Goal: Information Seeking & Learning: Learn about a topic

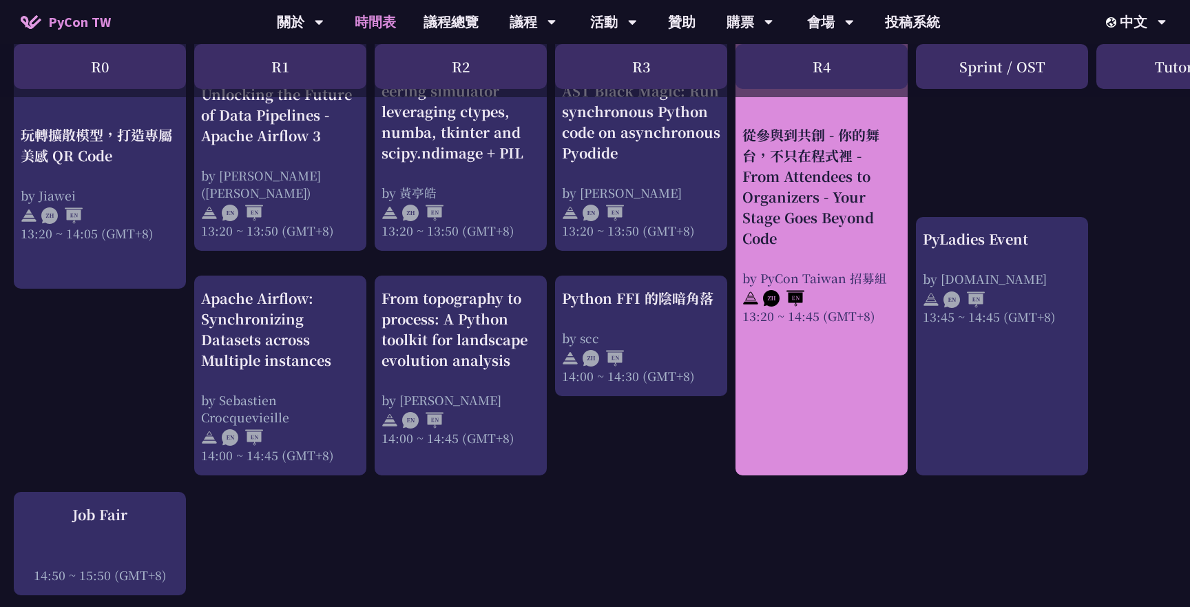
scroll to position [1259, 0]
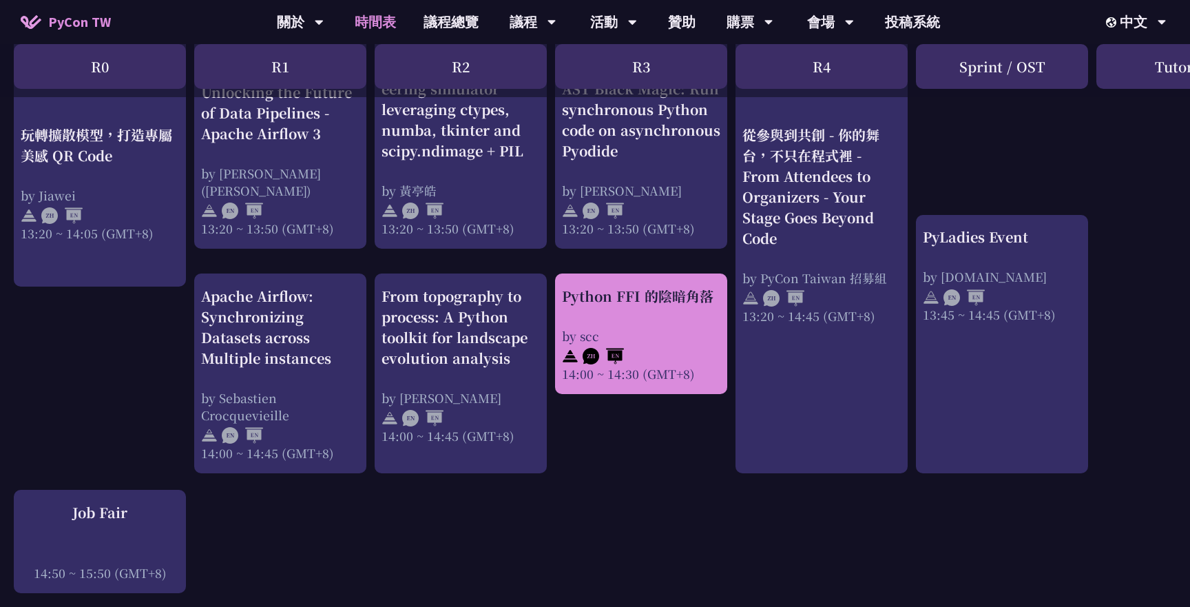
click at [630, 302] on div "Python FFI 的陰暗角落" at bounding box center [641, 296] width 158 height 21
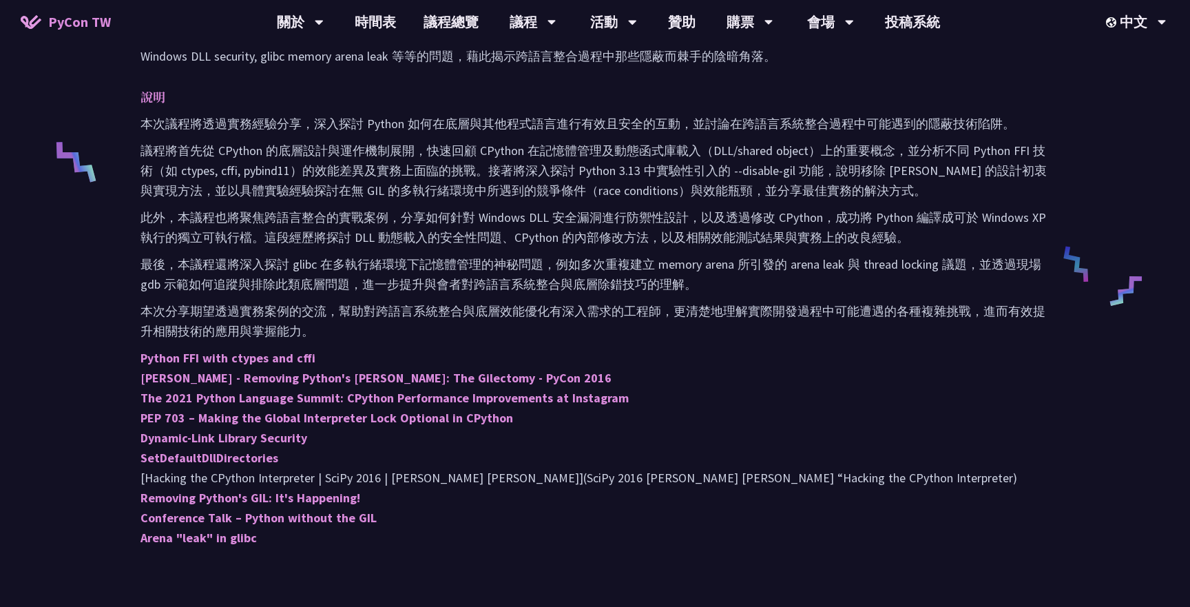
scroll to position [526, 0]
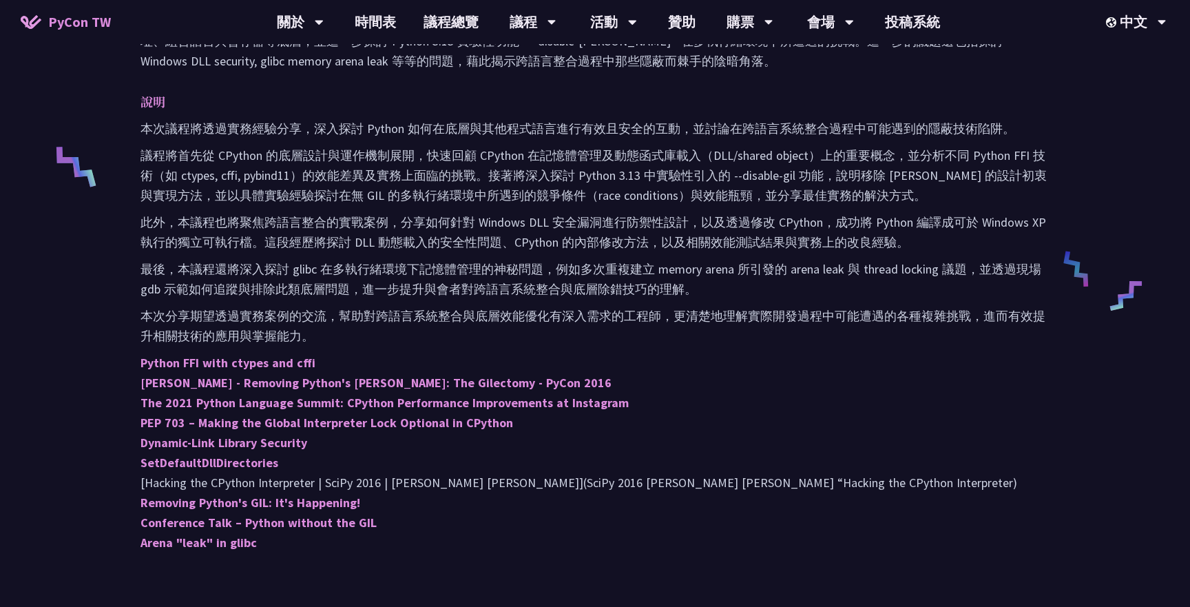
click at [592, 243] on p "此外，本議程也將聚焦跨語言整合的實戰案例，分享如何針對 Windows DLL 安全漏洞進行防禦性設計，以及透過修改 CPython，成功將 Python 編…" at bounding box center [595, 232] width 909 height 40
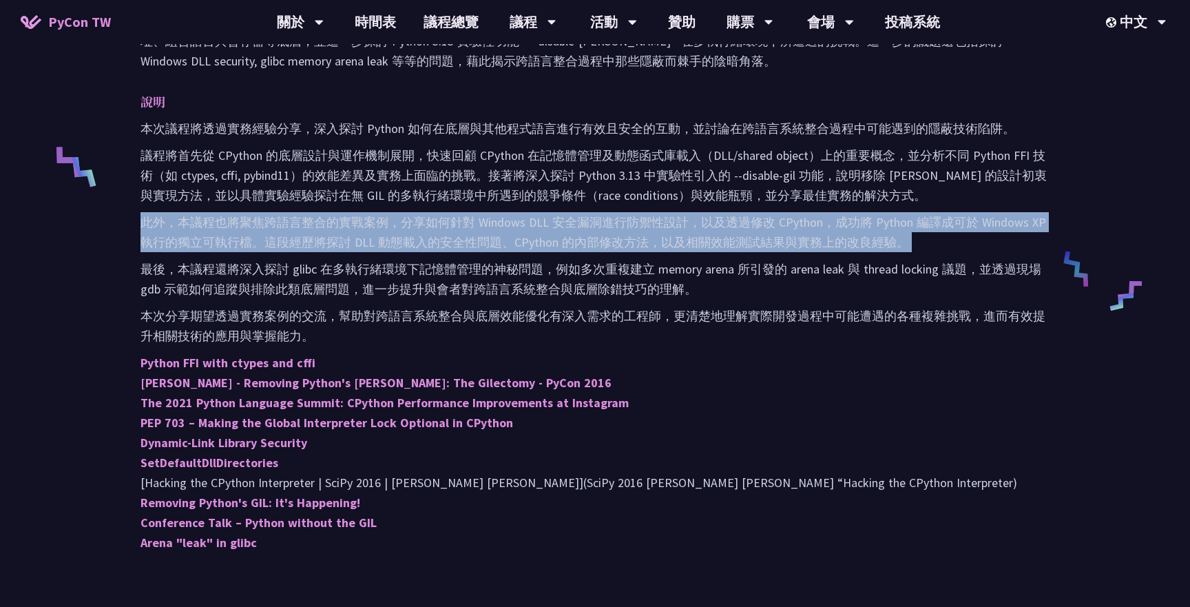
click at [592, 243] on p "此外，本議程也將聚焦跨語言整合的實戰案例，分享如何針對 Windows DLL 安全漏洞進行防禦性設計，以及透過修改 CPython，成功將 Python 編…" at bounding box center [595, 232] width 909 height 40
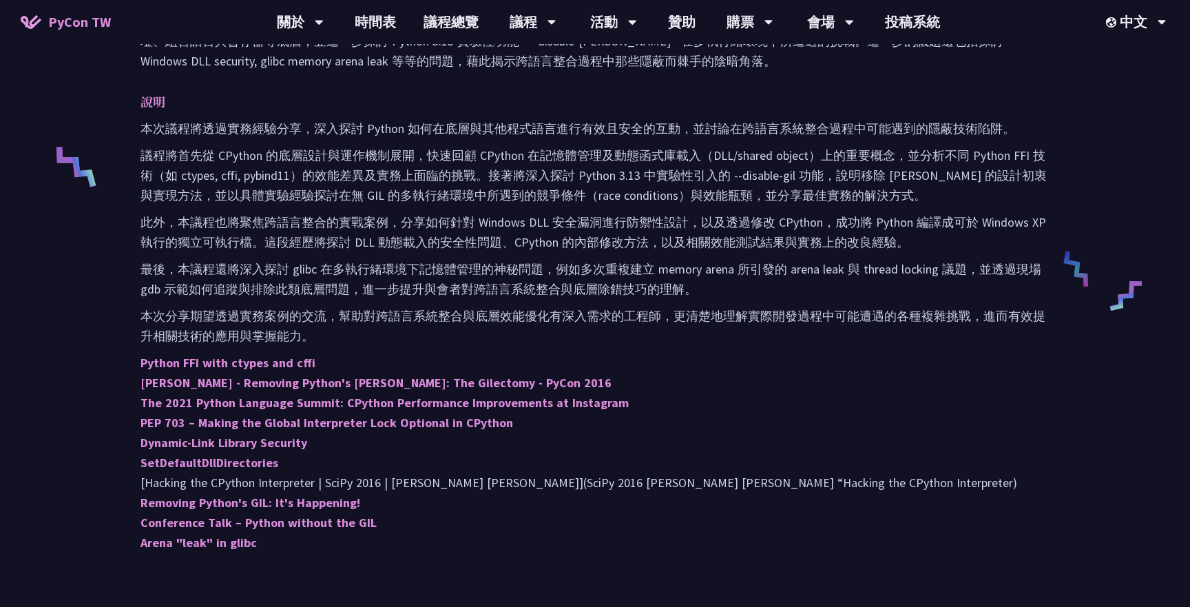
click at [550, 191] on p "議程將首先從 CPython 的底層設計與運作機制展開，快速回顧 CPython 在記憶體管理及動態函式庫載入（DLL/shared object）上的重要概…" at bounding box center [595, 175] width 909 height 60
drag, startPoint x: 501, startPoint y: 218, endPoint x: 534, endPoint y: 216, distance: 33.1
click at [534, 217] on p "此外，本議程也將聚焦跨語言整合的實戰案例，分享如何針對 Windows DLL 安全漏洞進行防禦性設計，以及透過修改 CPython，成功將 Python 編…" at bounding box center [595, 232] width 909 height 40
click at [669, 227] on p "此外，本議程也將聚焦跨語言整合的實戰案例，分享如何針對 Windows DLL 安全漏洞進行防禦性設計，以及透過修改 CPython，成功將 Python 編…" at bounding box center [595, 232] width 909 height 40
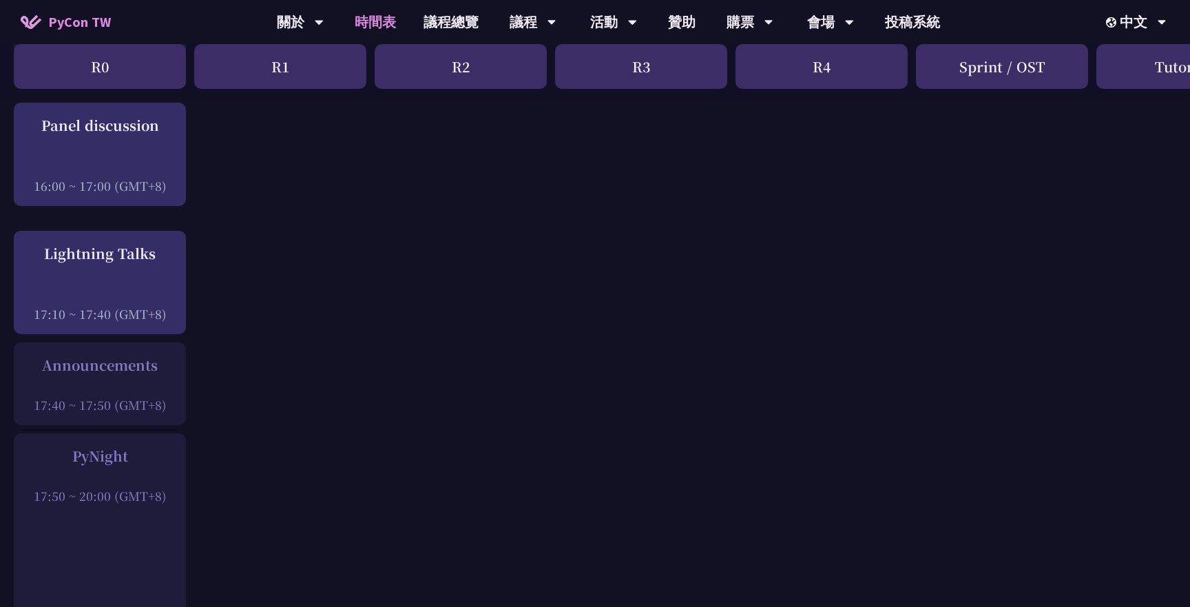
scroll to position [1752, 0]
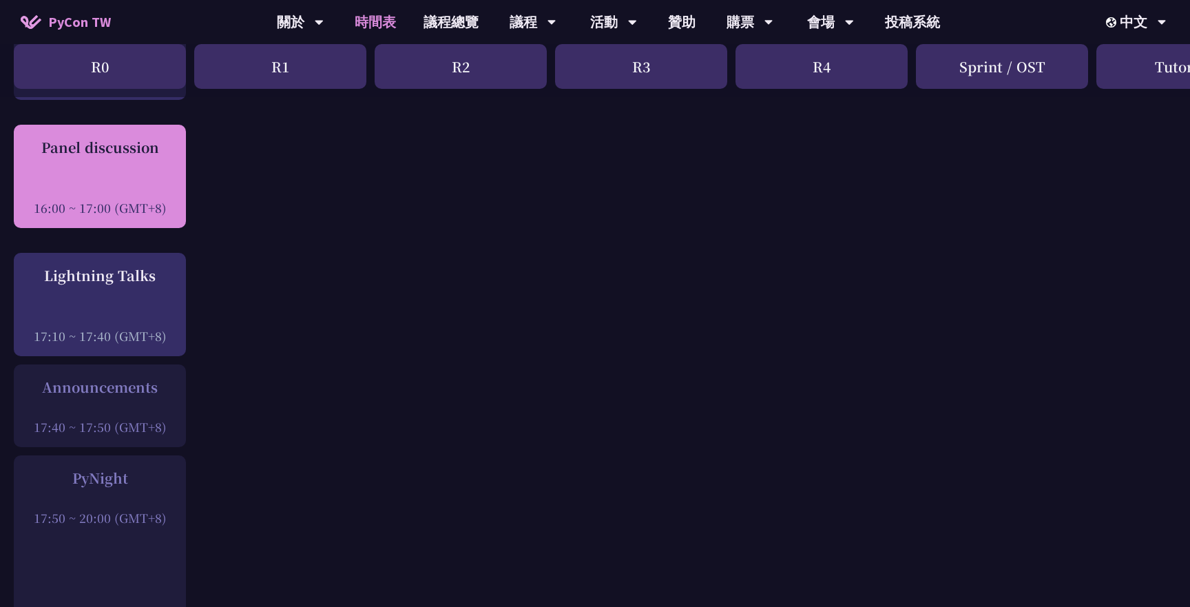
click at [139, 148] on div "Panel discussion" at bounding box center [100, 147] width 158 height 21
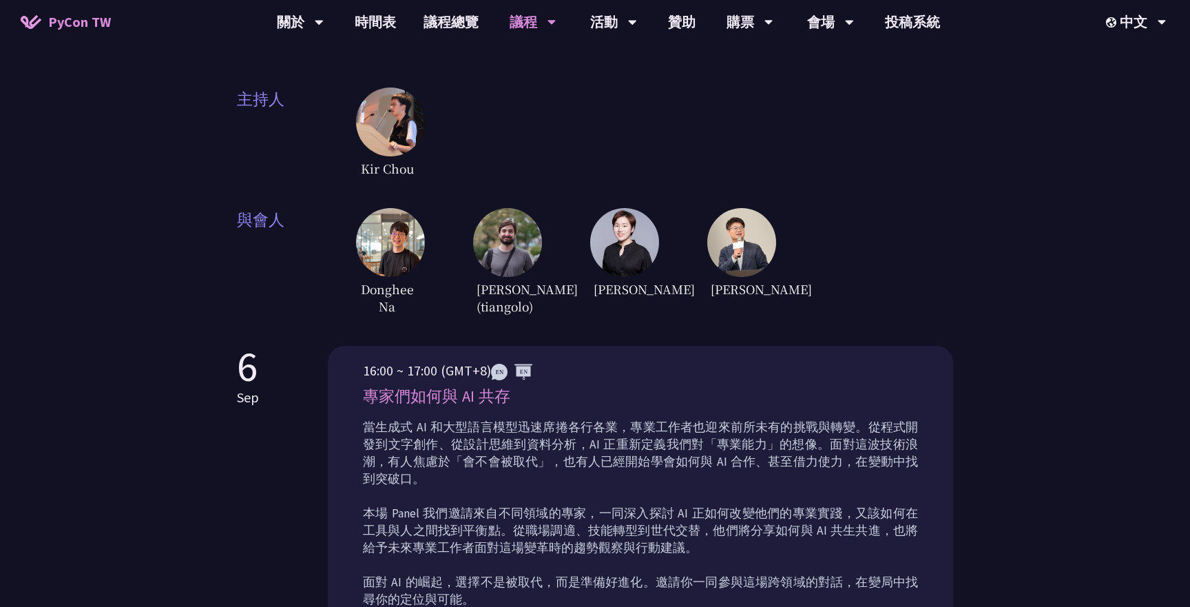
scroll to position [324, 0]
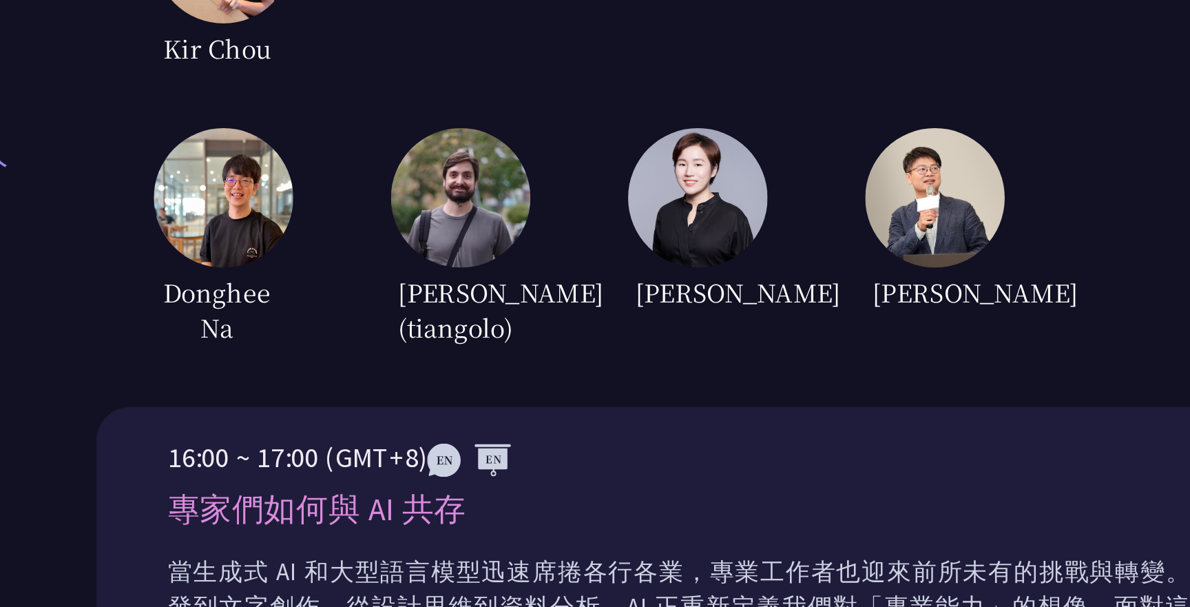
click at [397, 238] on img at bounding box center [390, 244] width 69 height 69
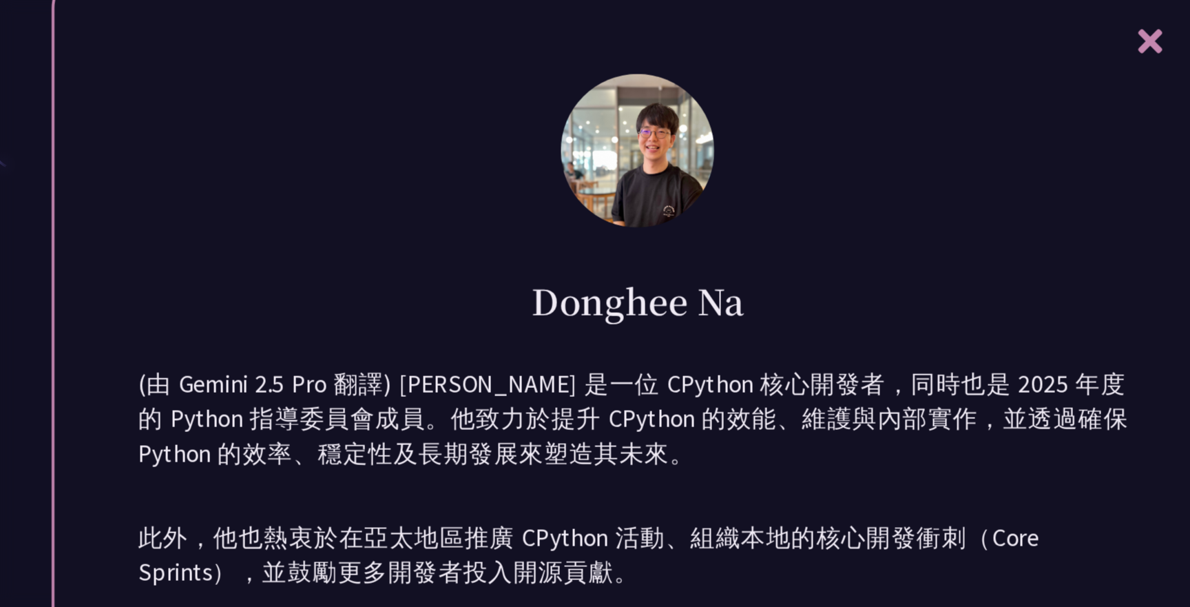
click at [582, 291] on h1 "Donghee Na" at bounding box center [595, 295] width 105 height 24
copy div "Donghee Na"
click at [628, 321] on div "(由 Gemini 2.5 Pro 翻譯) [PERSON_NAME] 是一位 CPython 核心開發者，同時也是 2025 年度的 Python 指導委員…" at bounding box center [595, 388] width 493 height 134
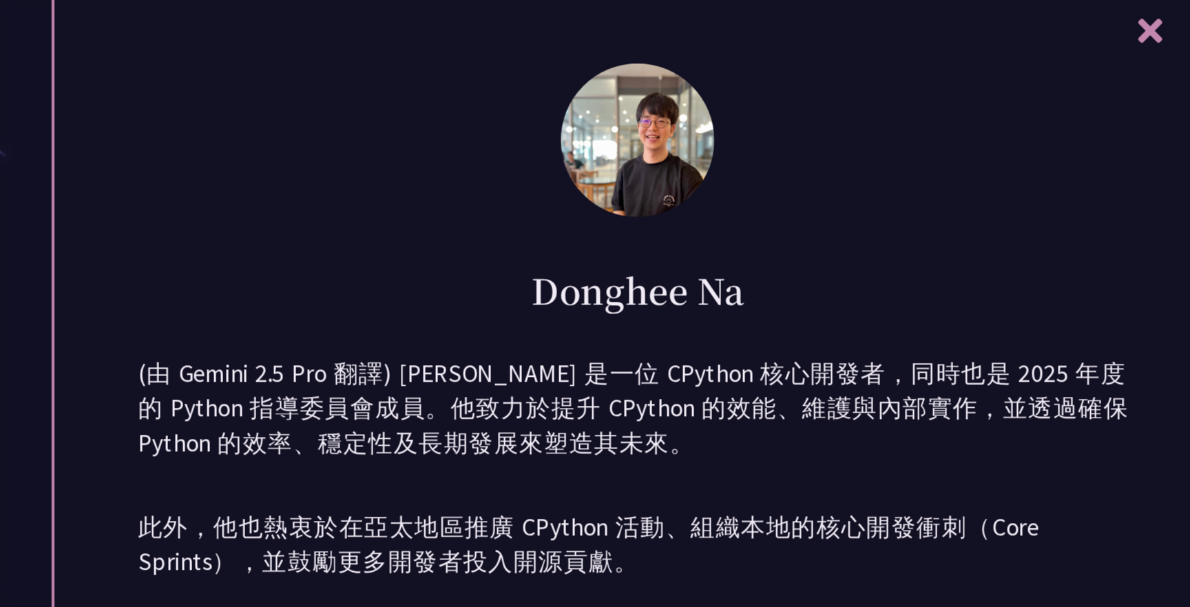
click at [847, 169] on icon at bounding box center [848, 166] width 17 height 17
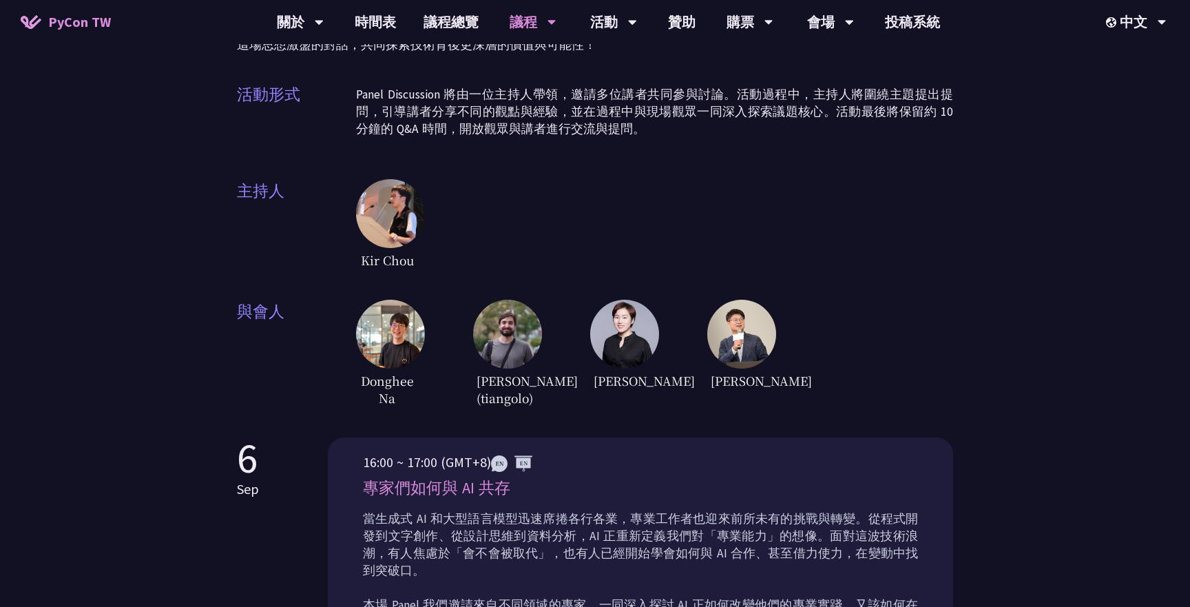
scroll to position [229, 0]
